Goal: Task Accomplishment & Management: Complete application form

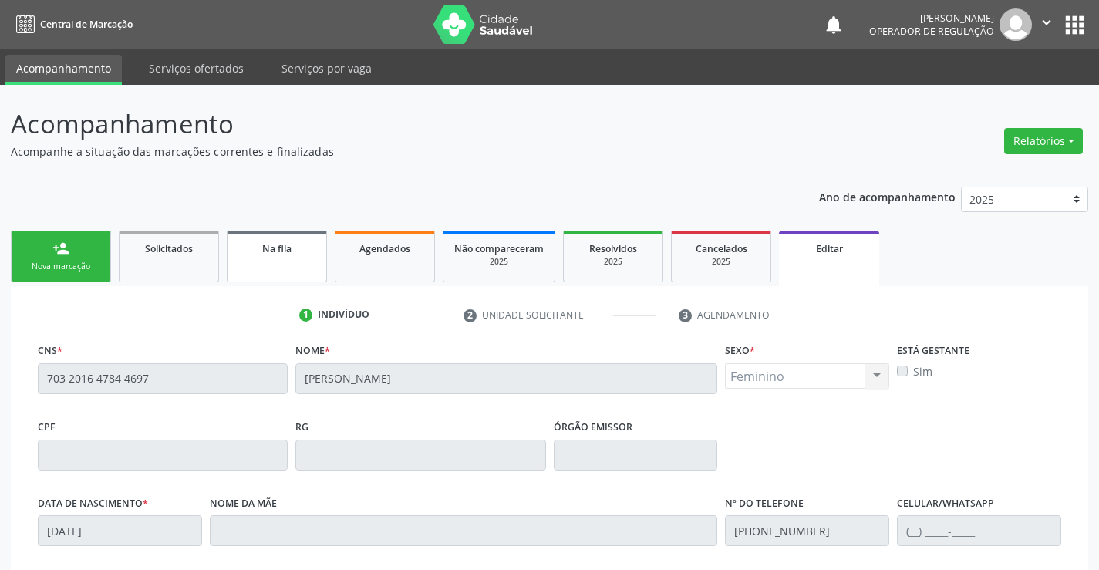
click at [289, 272] on link "Na fila" at bounding box center [277, 257] width 100 height 52
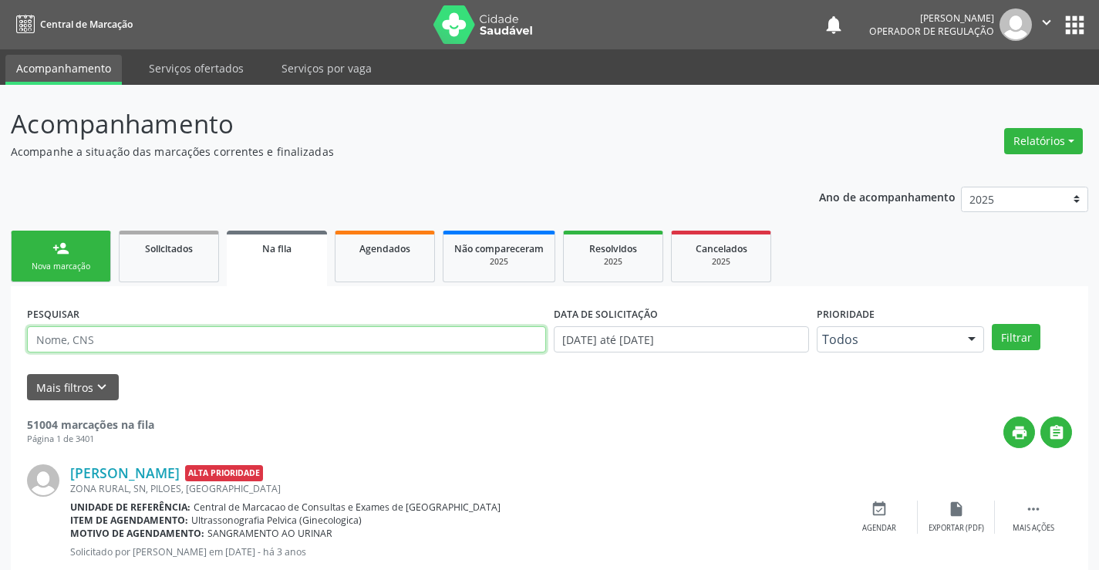
click at [241, 343] on input "text" at bounding box center [286, 339] width 519 height 26
type input "705802492914230"
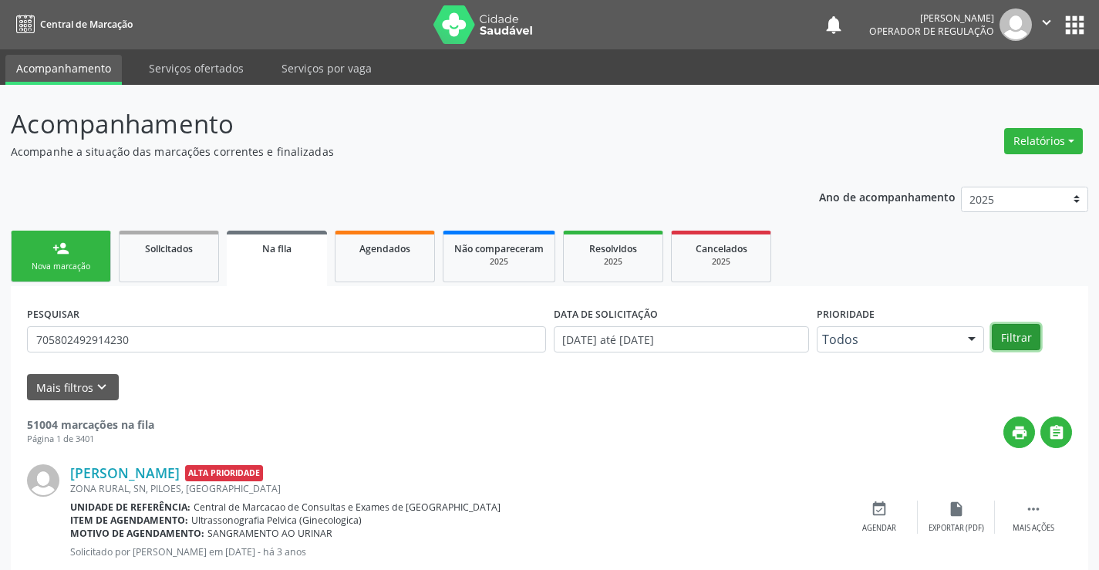
click at [1011, 336] on button "Filtrar" at bounding box center [1016, 337] width 49 height 26
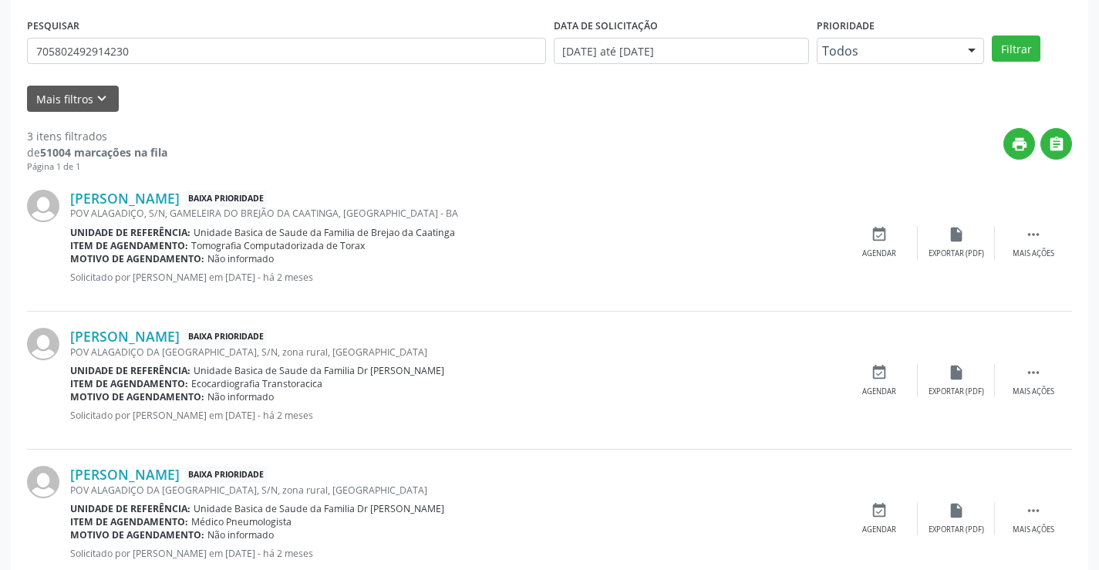
scroll to position [333, 0]
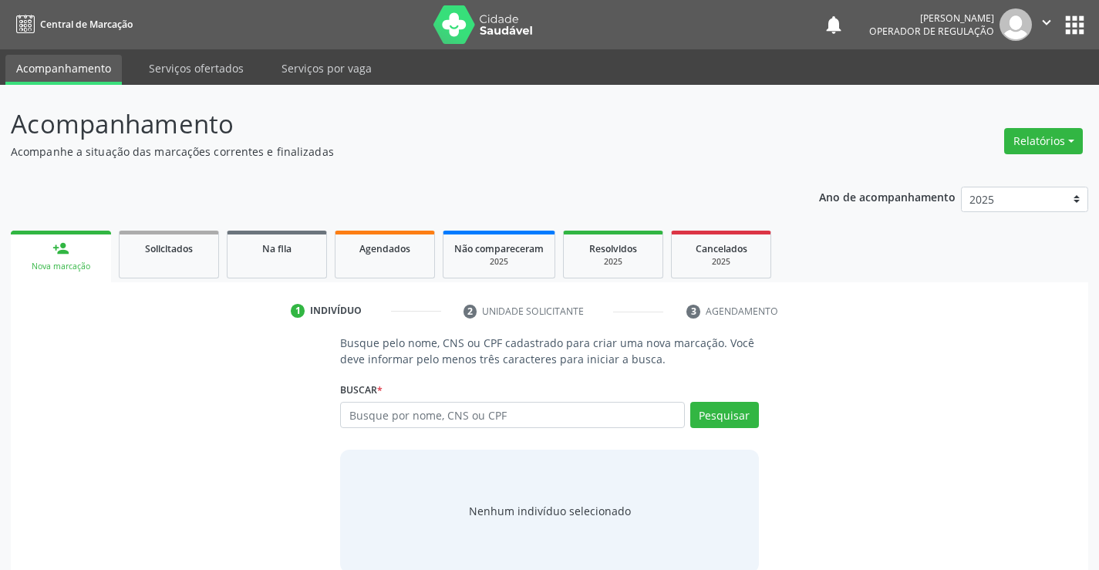
click at [478, 417] on input "text" at bounding box center [512, 415] width 344 height 26
type input "700407411745848"
click at [730, 411] on button "Pesquisar" at bounding box center [724, 415] width 69 height 26
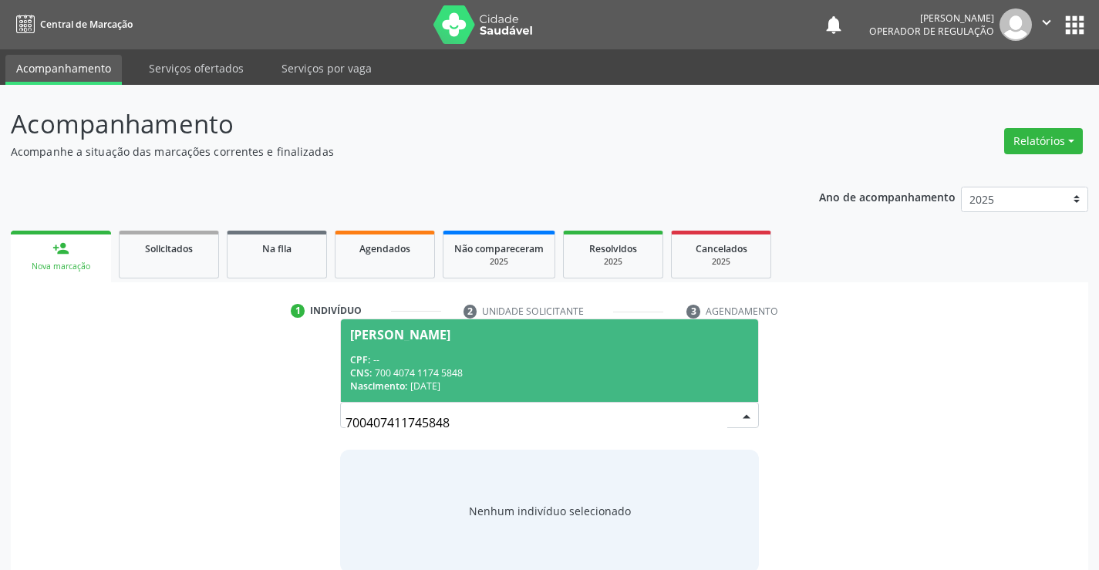
click at [652, 353] on div "CPF: --" at bounding box center [549, 359] width 398 height 13
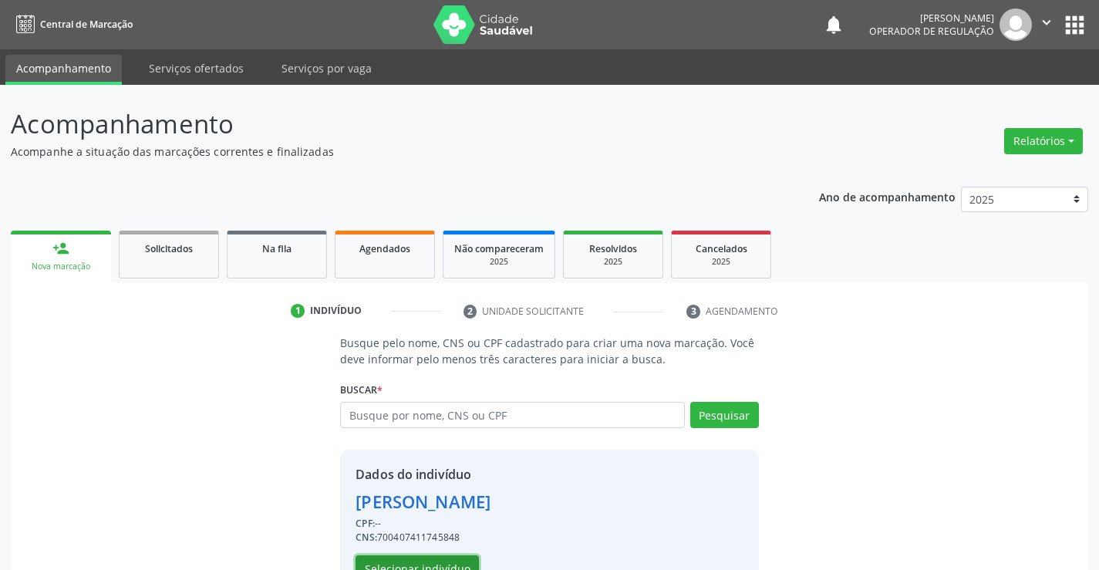
click at [448, 563] on button "Selecionar indivíduo" at bounding box center [417, 568] width 123 height 26
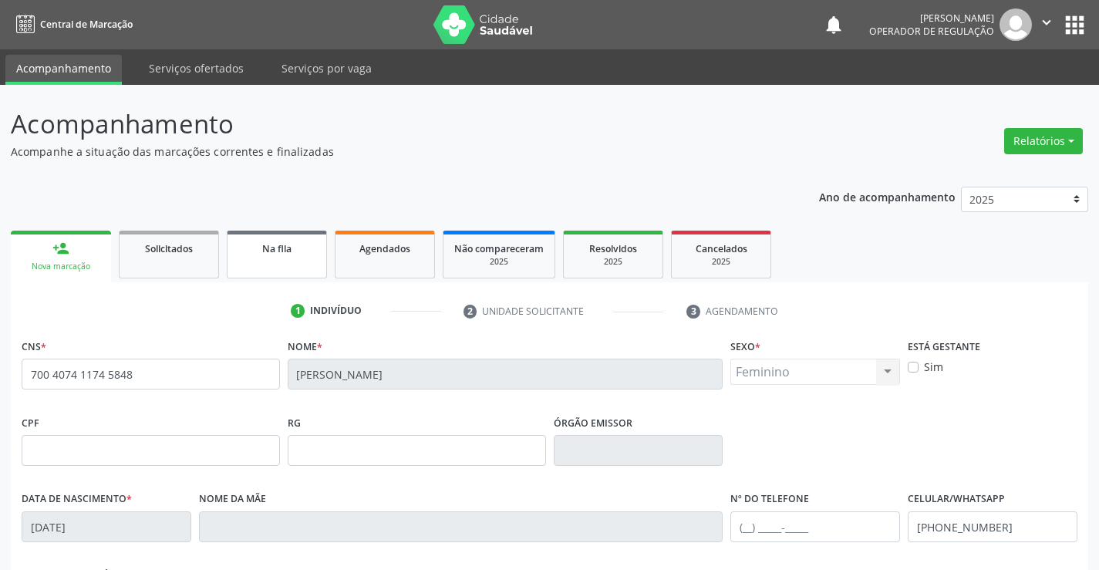
click at [296, 255] on div "Na fila" at bounding box center [276, 248] width 77 height 16
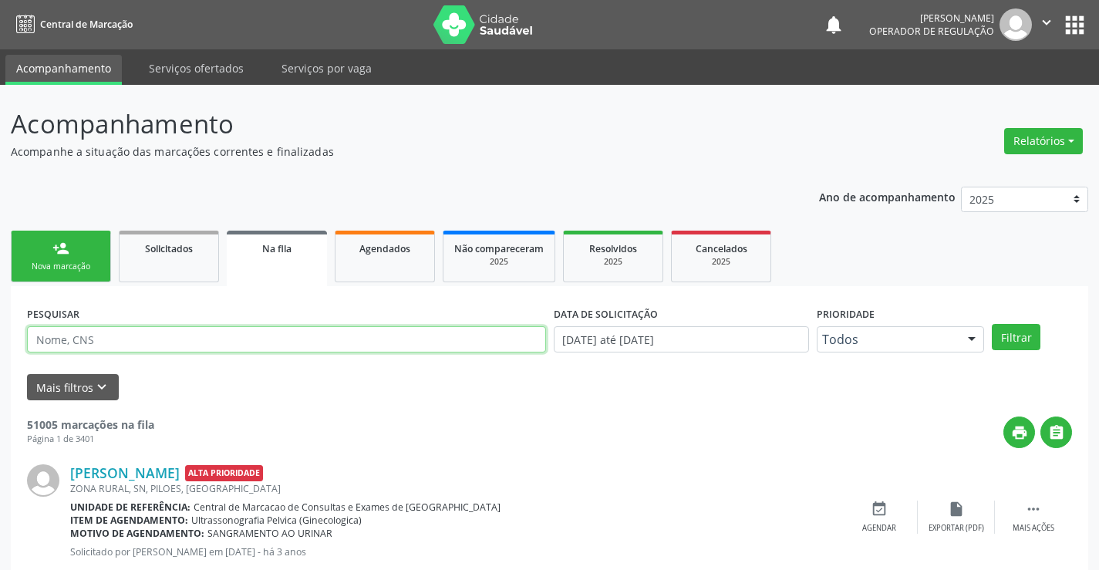
click at [308, 339] on input "text" at bounding box center [286, 339] width 519 height 26
type input "700407411745848"
click at [1001, 340] on button "Filtrar" at bounding box center [1016, 337] width 49 height 26
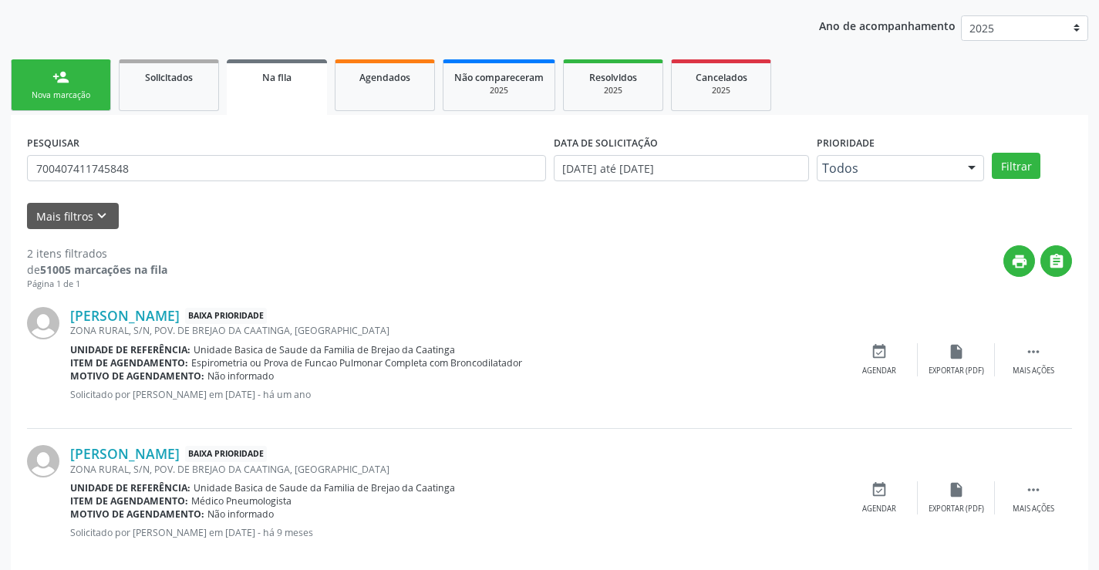
scroll to position [194, 0]
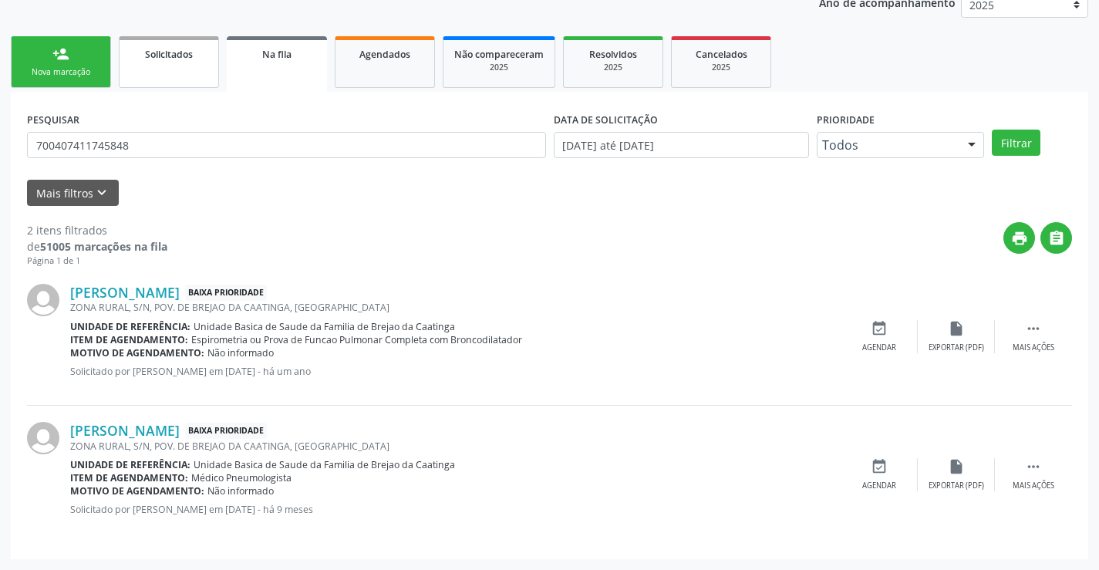
click at [188, 74] on link "Solicitados" at bounding box center [169, 62] width 100 height 52
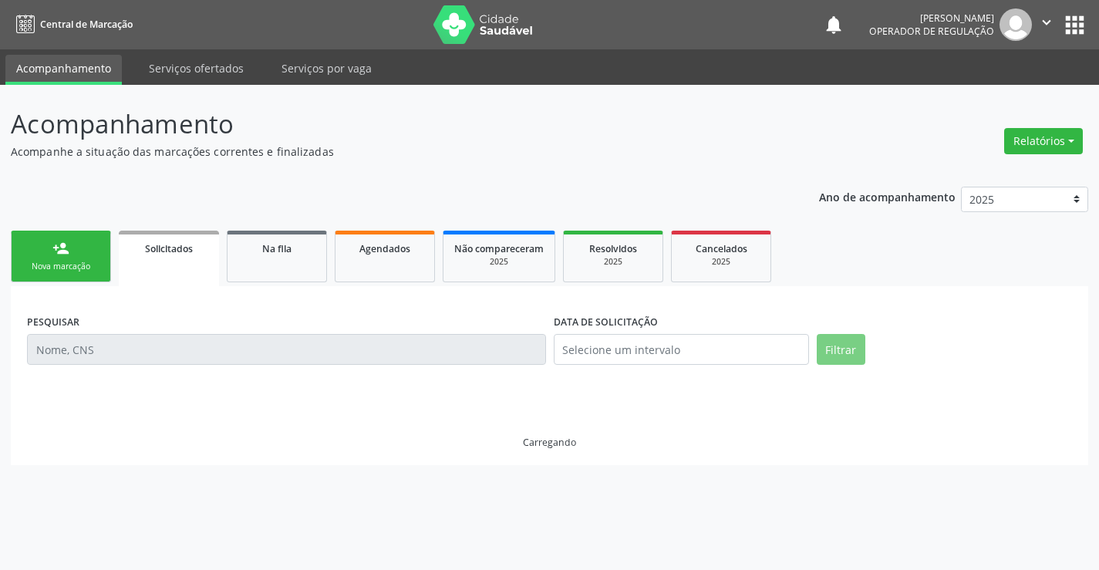
scroll to position [0, 0]
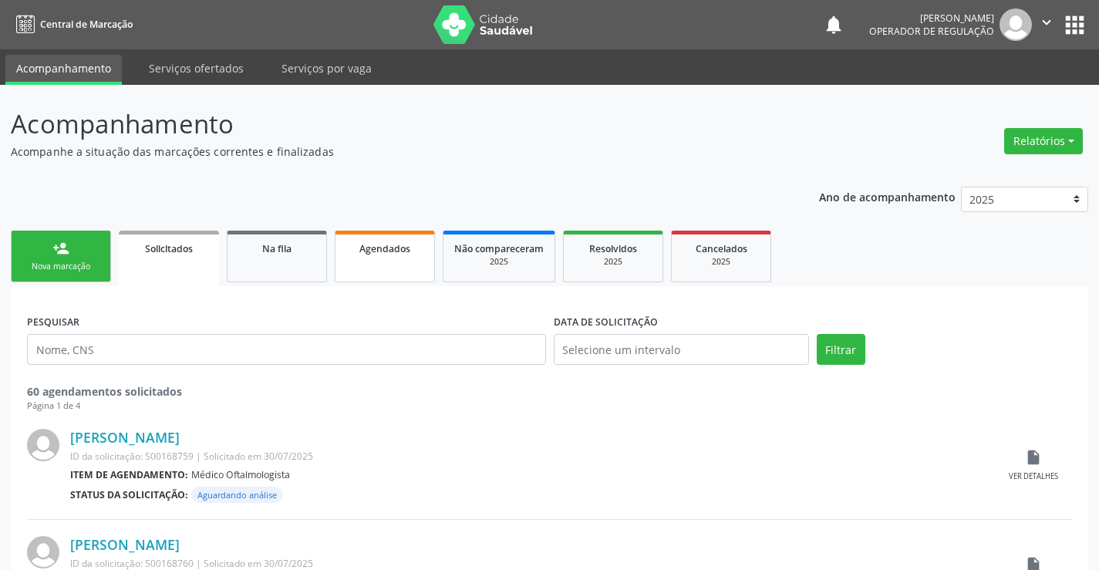
click at [390, 266] on link "Agendados" at bounding box center [385, 257] width 100 height 52
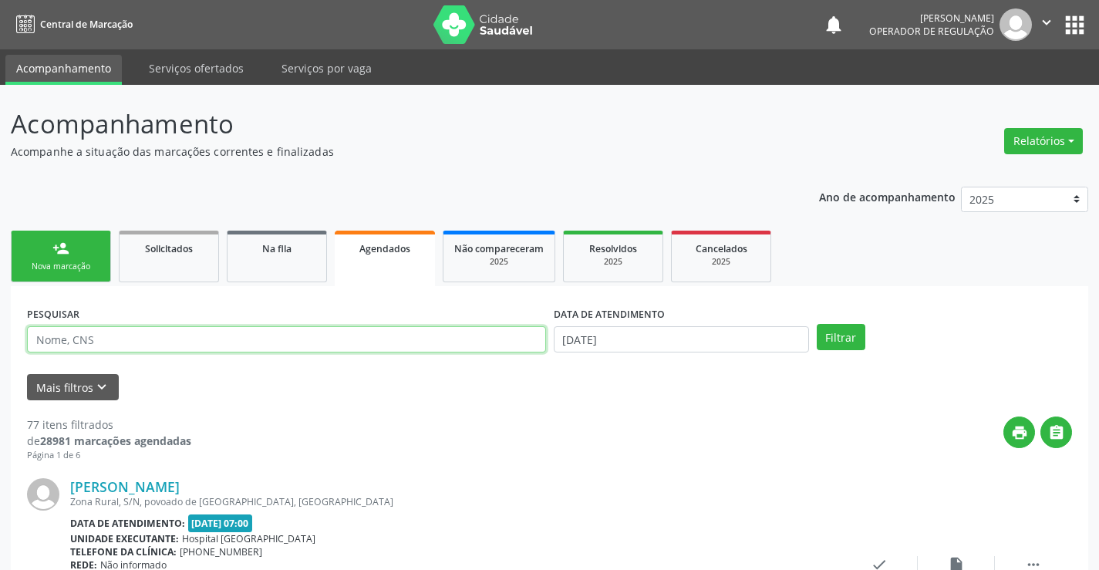
drag, startPoint x: 306, startPoint y: 336, endPoint x: 295, endPoint y: 353, distance: 19.5
click at [306, 336] on input "text" at bounding box center [286, 339] width 519 height 26
type input "JOSEFA SOUSA COSTA"
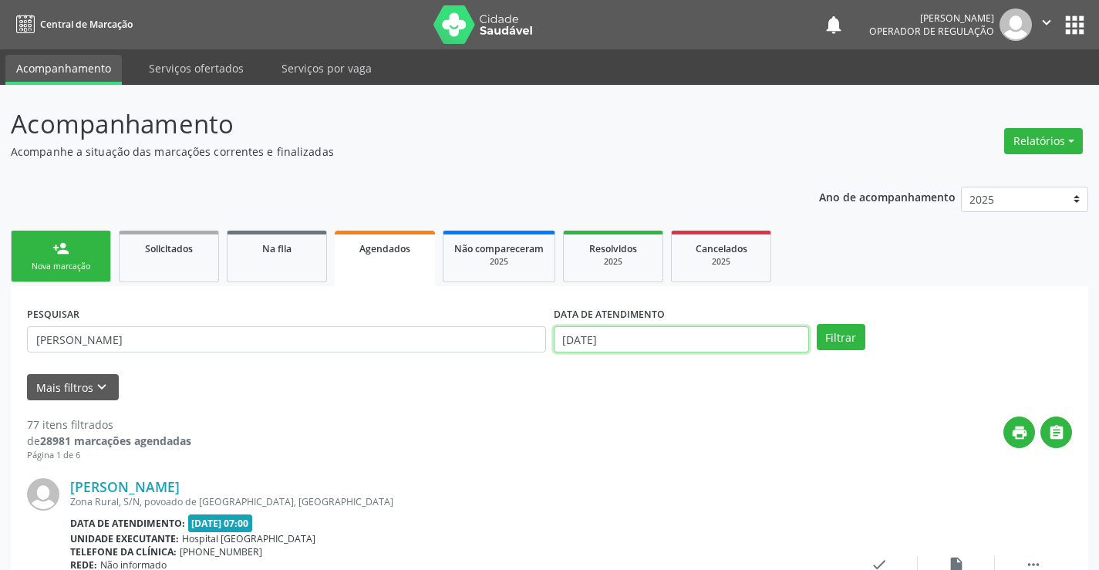
click at [748, 340] on input "15/10/2025" at bounding box center [681, 339] width 255 height 26
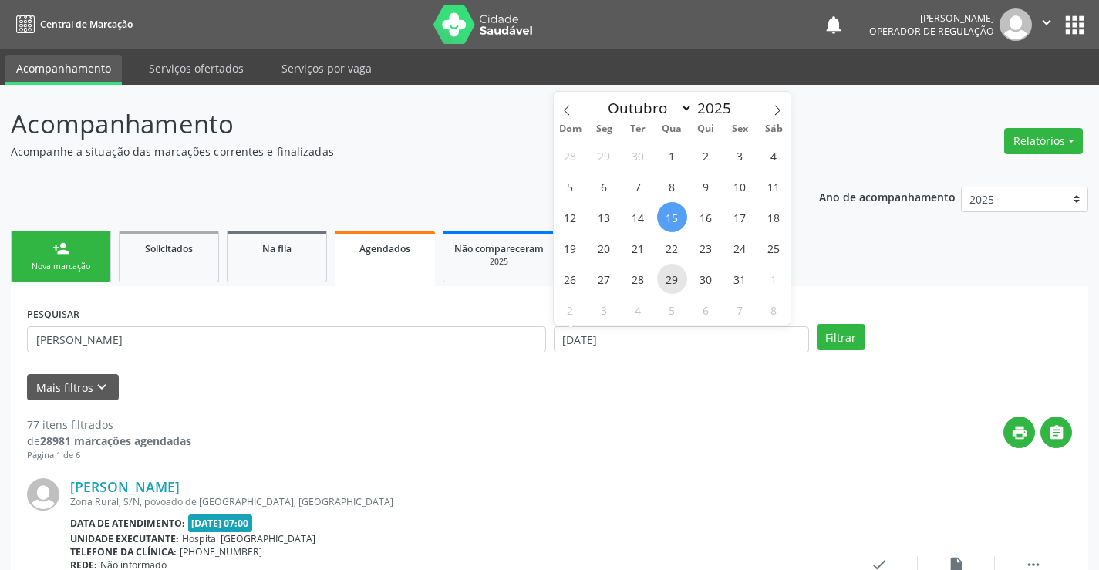
click at [679, 282] on span "29" at bounding box center [672, 279] width 30 height 30
type input "29/10/2025"
click at [679, 282] on span "29" at bounding box center [672, 279] width 30 height 30
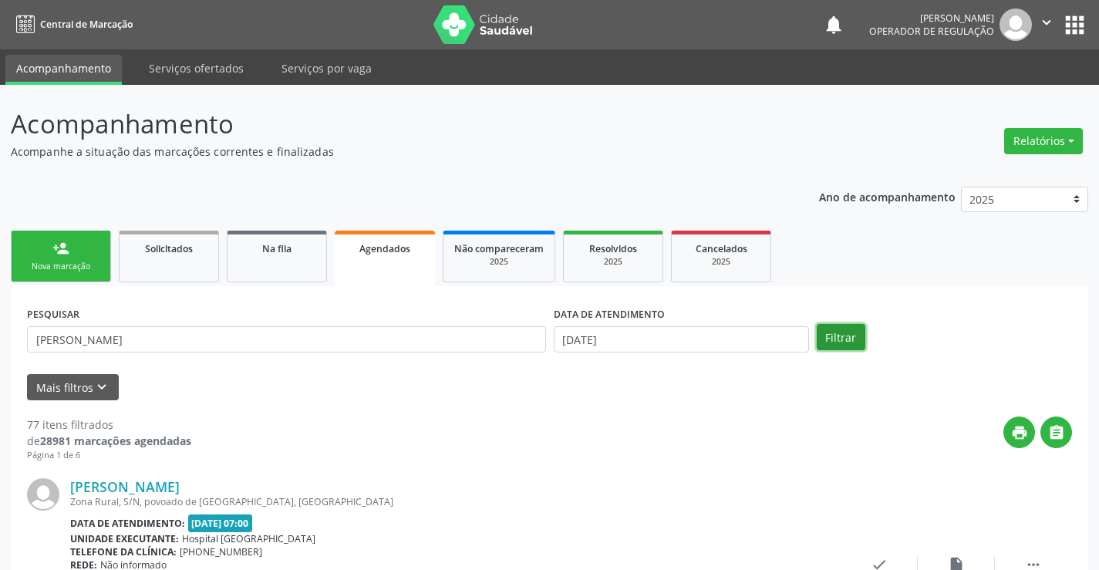
click at [843, 337] on button "Filtrar" at bounding box center [841, 337] width 49 height 26
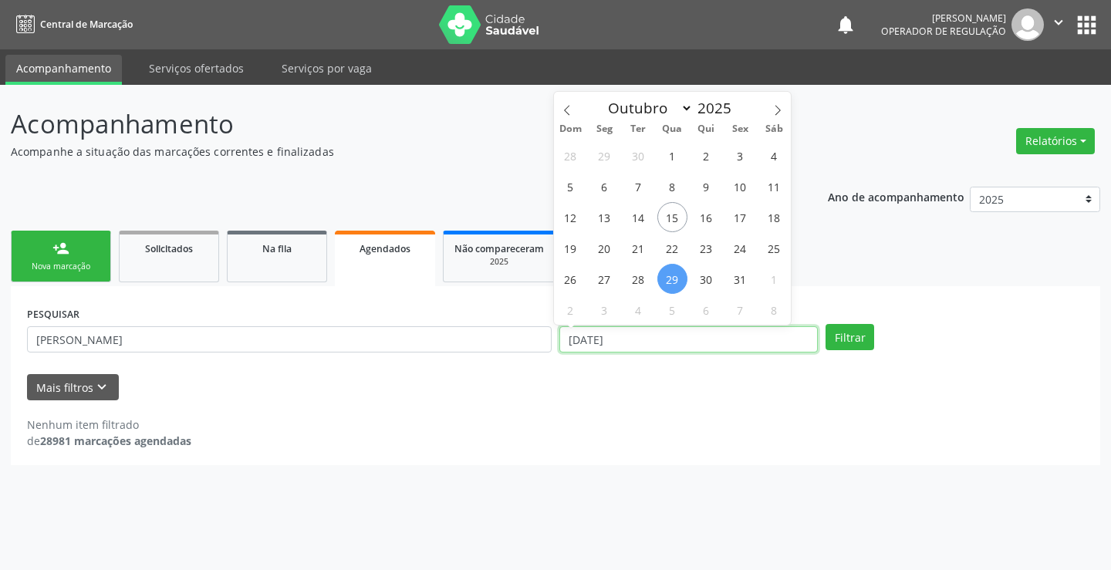
click at [695, 331] on input "29/10/2025" at bounding box center [688, 339] width 258 height 26
click at [710, 279] on span "30" at bounding box center [706, 279] width 30 height 30
type input "30/10/2025"
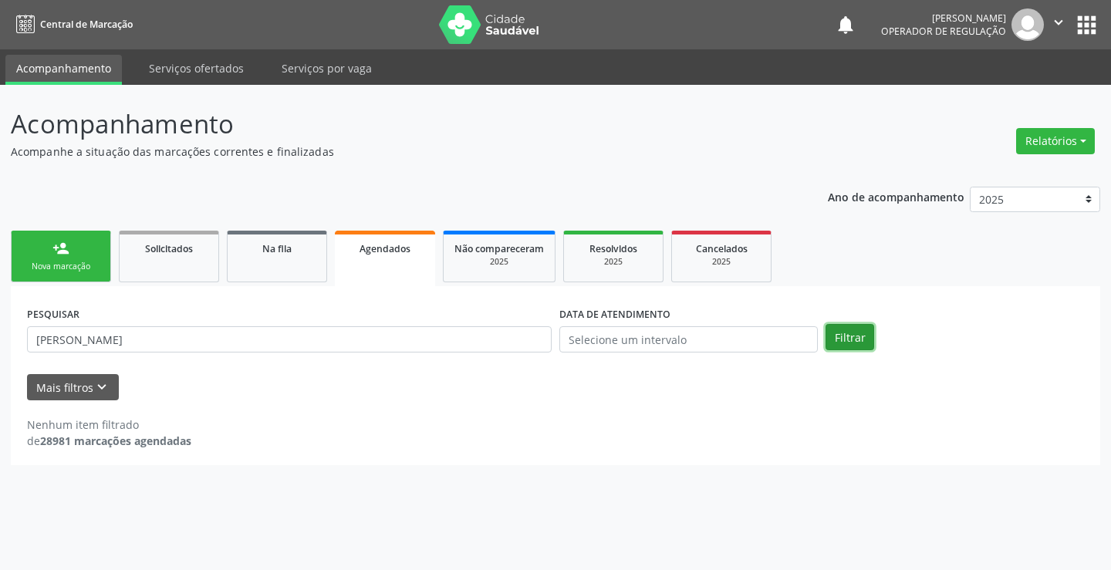
click at [856, 330] on button "Filtrar" at bounding box center [849, 337] width 49 height 26
click at [721, 336] on input "text" at bounding box center [688, 339] width 258 height 26
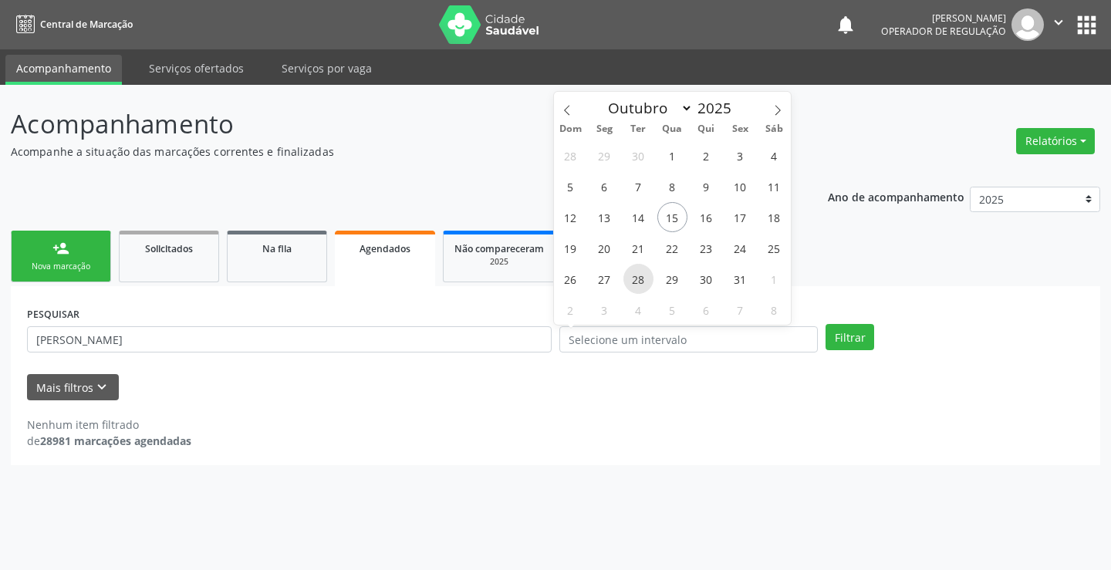
click at [640, 282] on span "28" at bounding box center [638, 279] width 30 height 30
type input "28/10/2025"
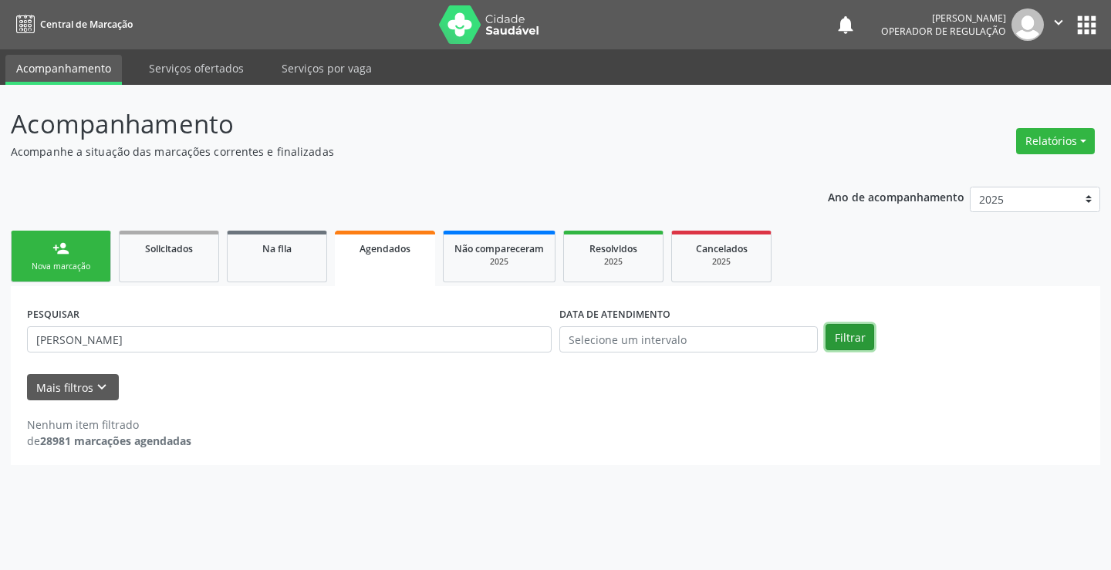
click at [839, 339] on button "Filtrar" at bounding box center [849, 337] width 49 height 26
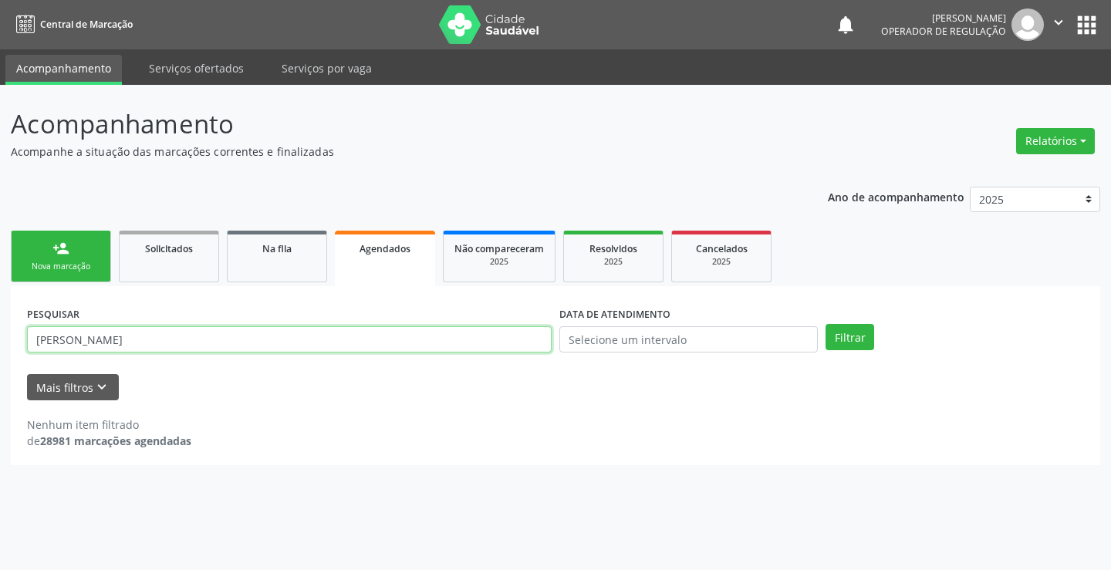
click at [104, 339] on input "JOSEFA SOUSA COSTA" at bounding box center [289, 339] width 525 height 26
type input "JOSEFA SOUZA COSTA"
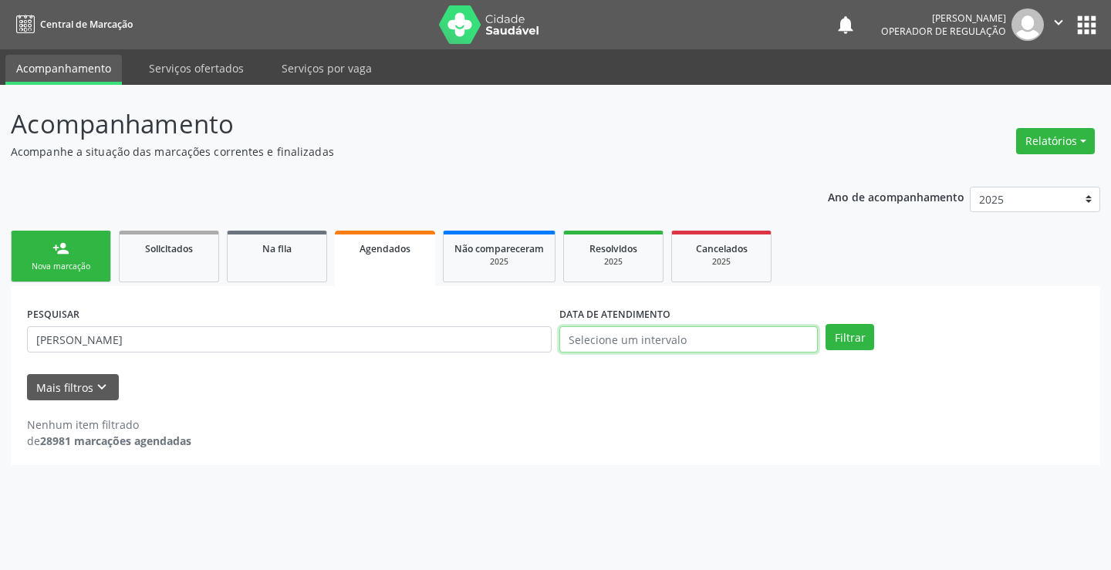
click at [707, 335] on input "text" at bounding box center [688, 339] width 258 height 26
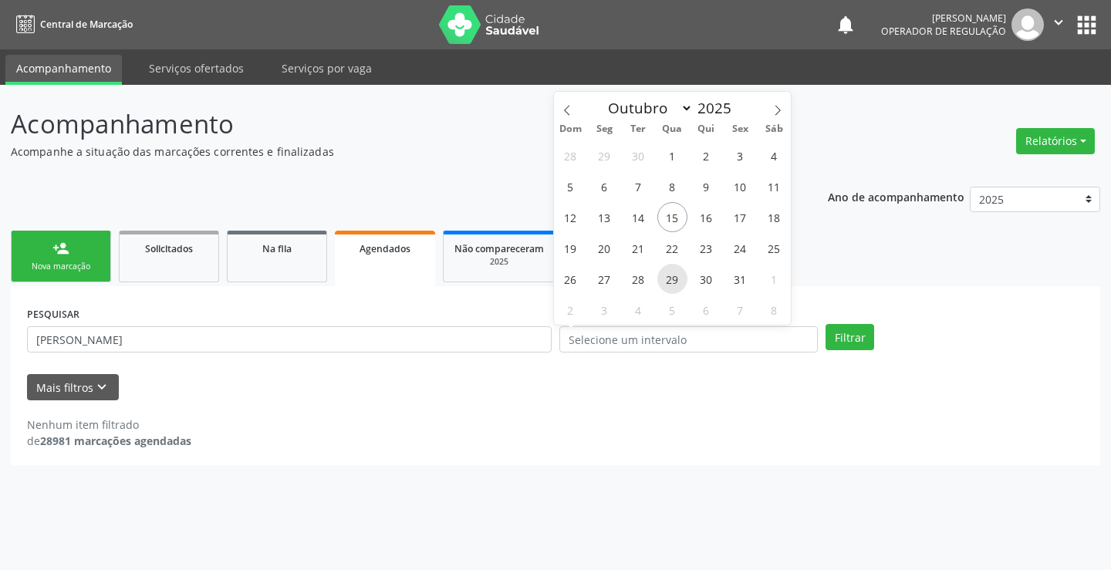
click at [669, 280] on span "29" at bounding box center [672, 279] width 30 height 30
type input "29/10/2025"
click at [669, 280] on span "29" at bounding box center [672, 279] width 30 height 30
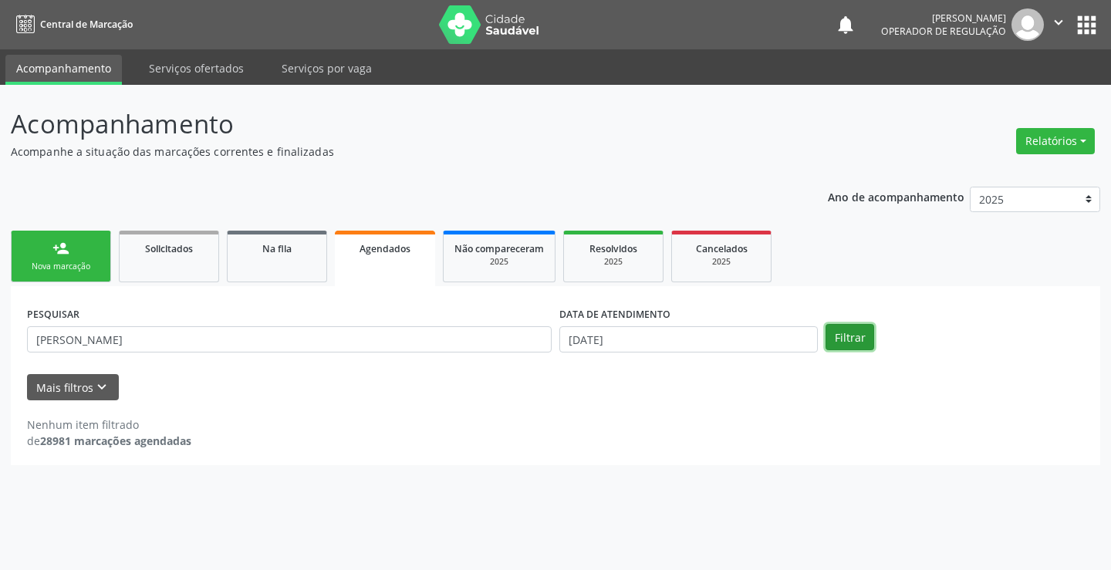
click at [846, 333] on button "Filtrar" at bounding box center [849, 337] width 49 height 26
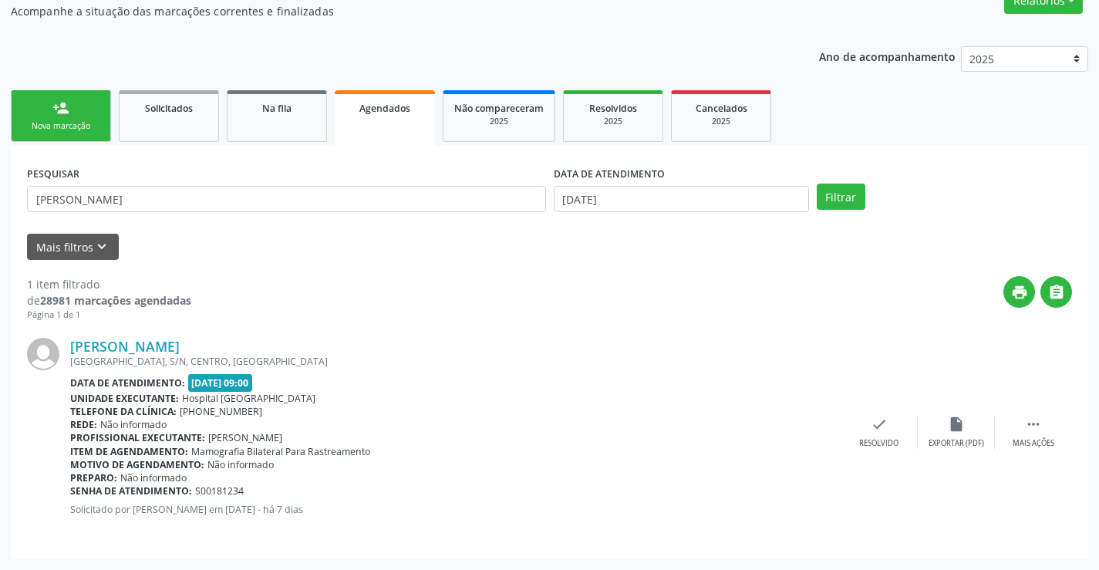
scroll to position [110, 0]
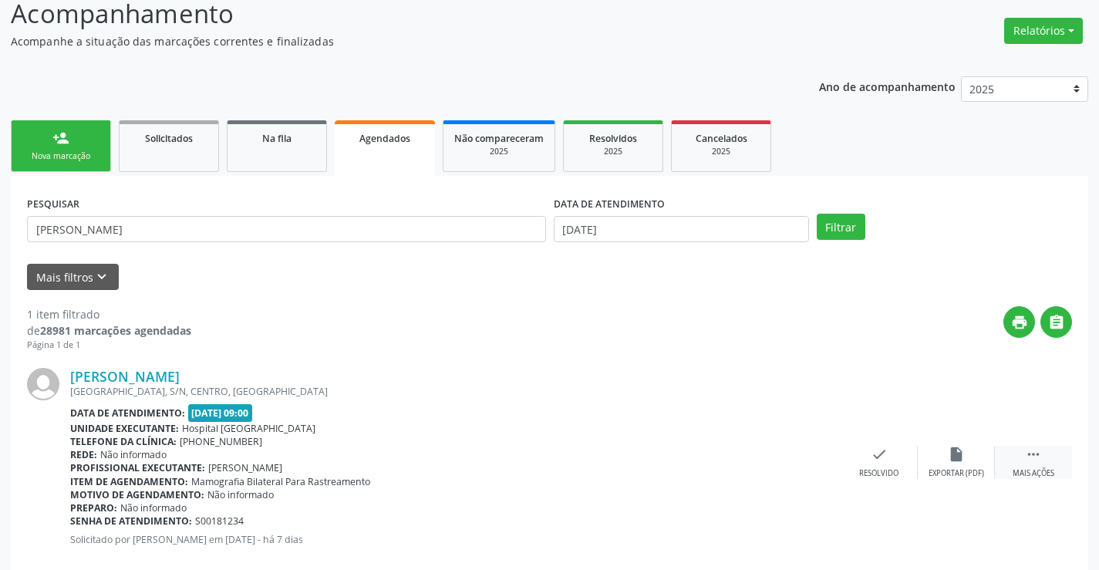
click at [1032, 454] on icon "" at bounding box center [1033, 454] width 17 height 17
click at [721, 451] on icon "print" at bounding box center [725, 454] width 17 height 17
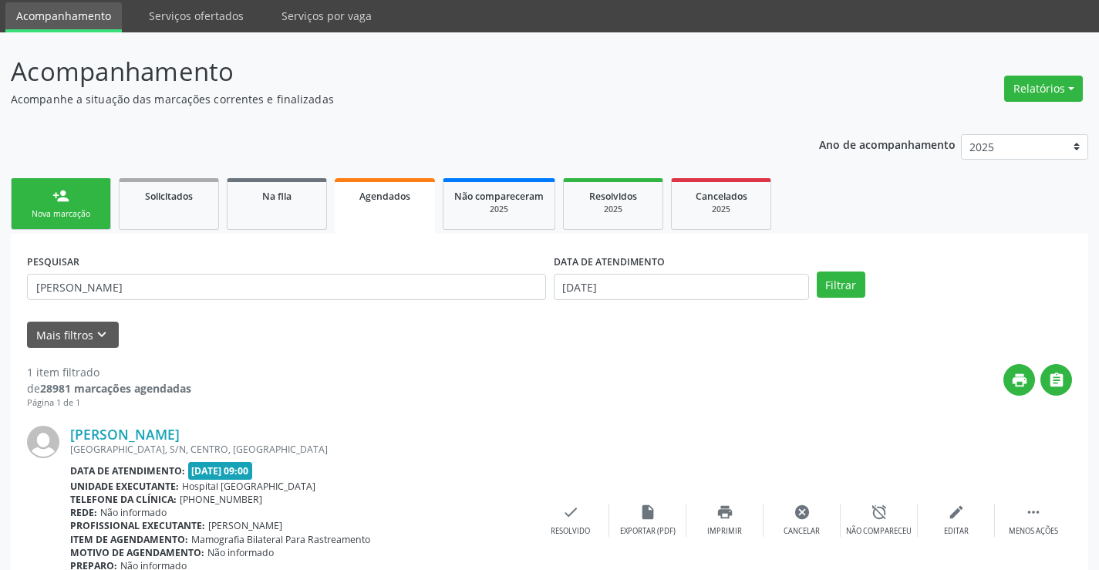
scroll to position [0, 0]
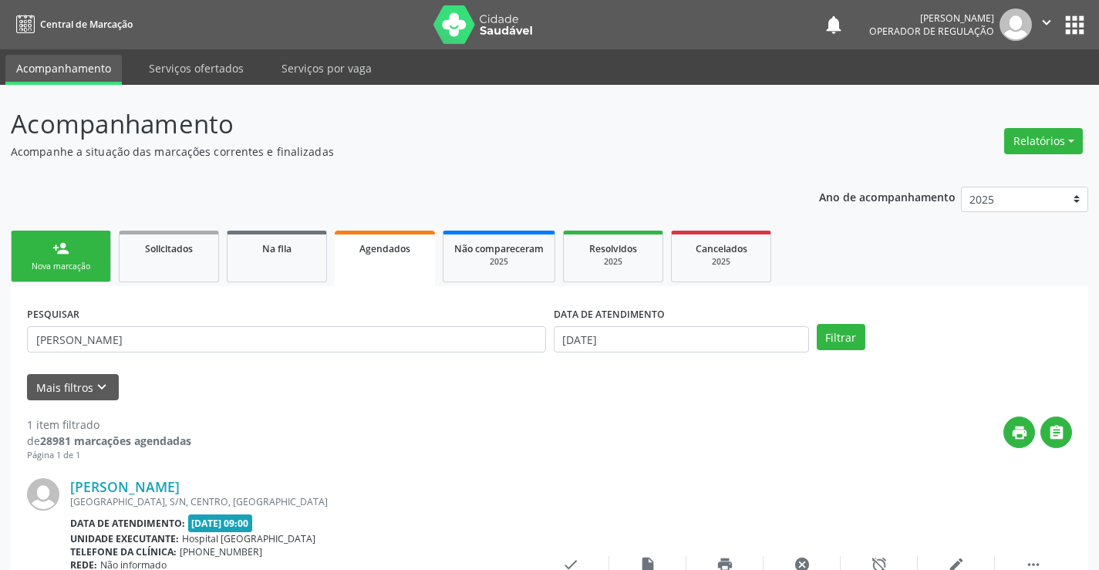
click at [1051, 22] on icon "" at bounding box center [1046, 22] width 17 height 17
click at [984, 94] on link "Sair" at bounding box center [1007, 94] width 106 height 22
